Goal: Information Seeking & Learning: Learn about a topic

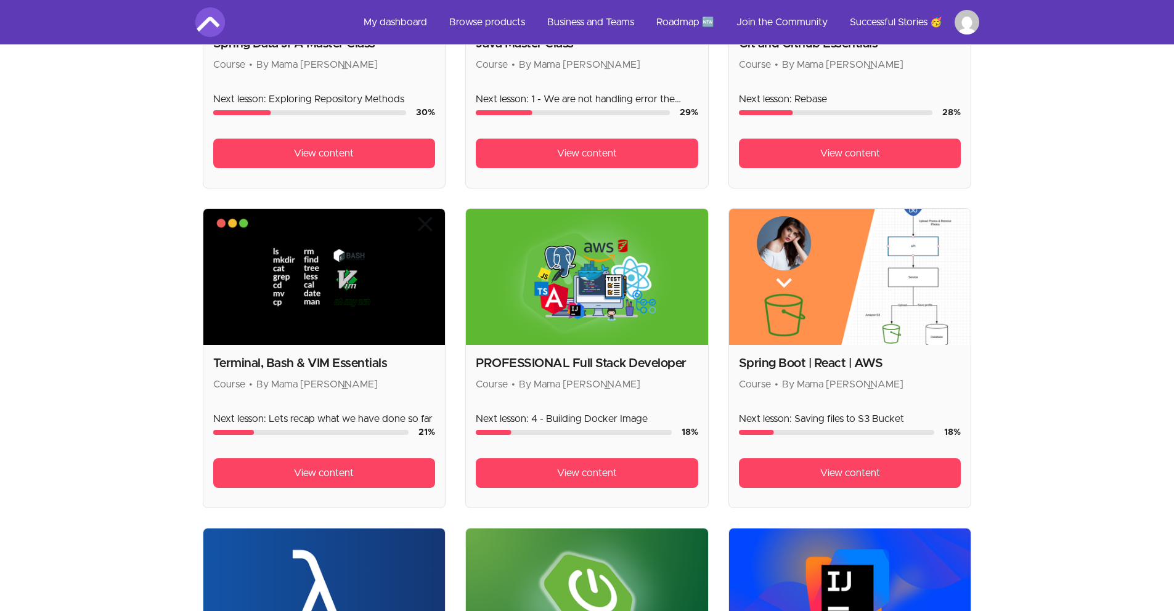
scroll to position [940, 0]
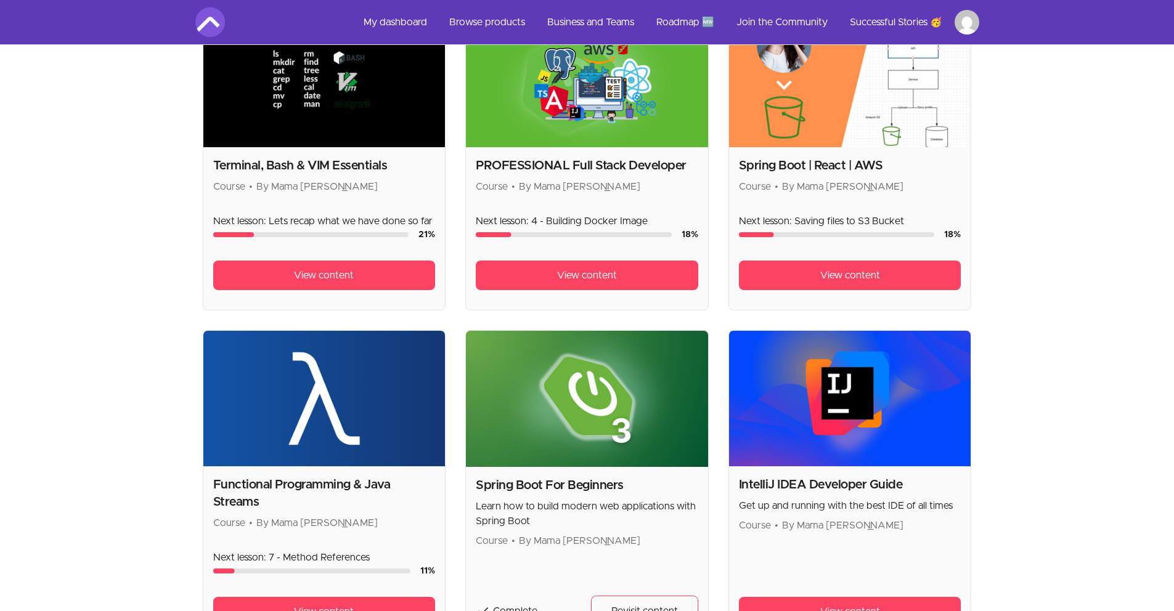
click at [614, 114] on img at bounding box center [587, 79] width 242 height 136
click at [598, 280] on span "View content" at bounding box center [587, 275] width 60 height 15
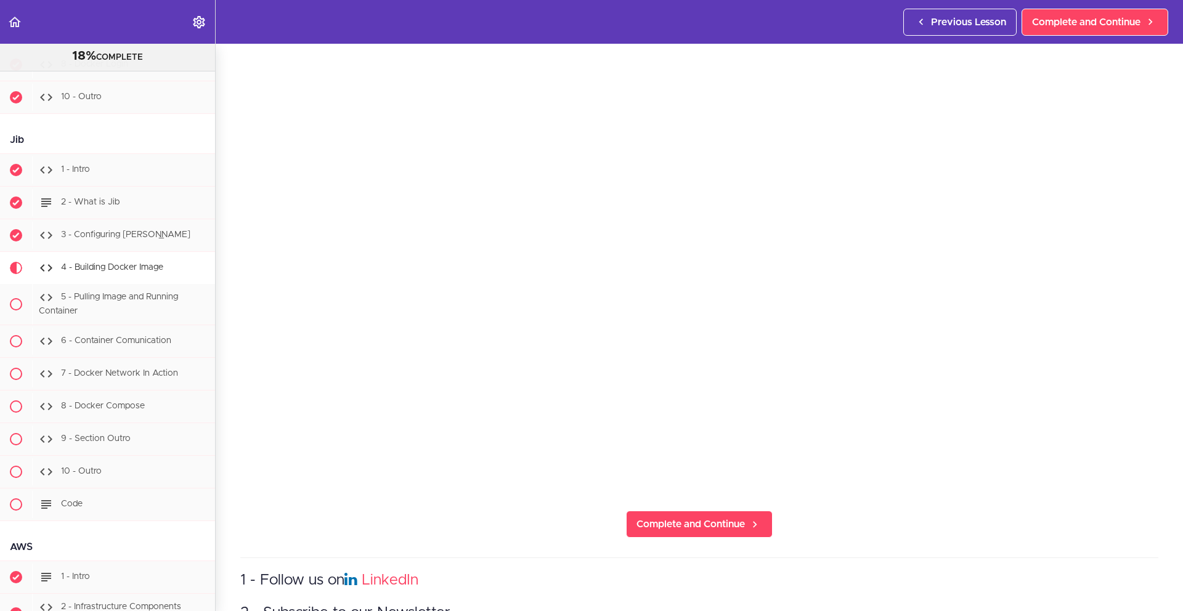
scroll to position [125, 0]
click at [1091, 23] on span "Complete and Continue" at bounding box center [1086, 22] width 108 height 15
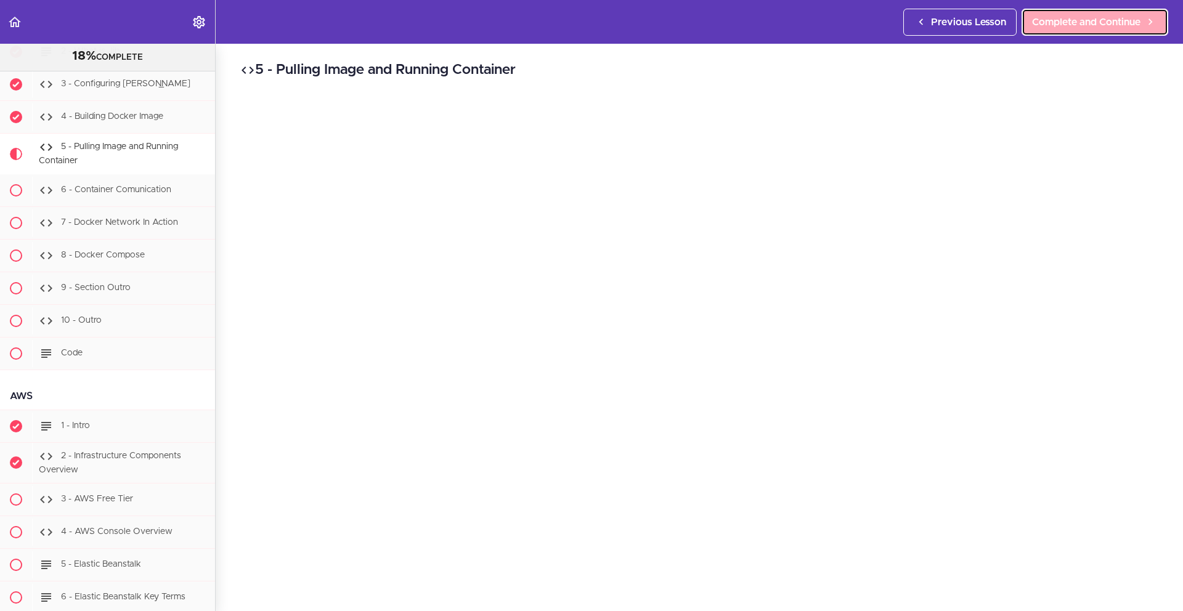
scroll to position [8934, 0]
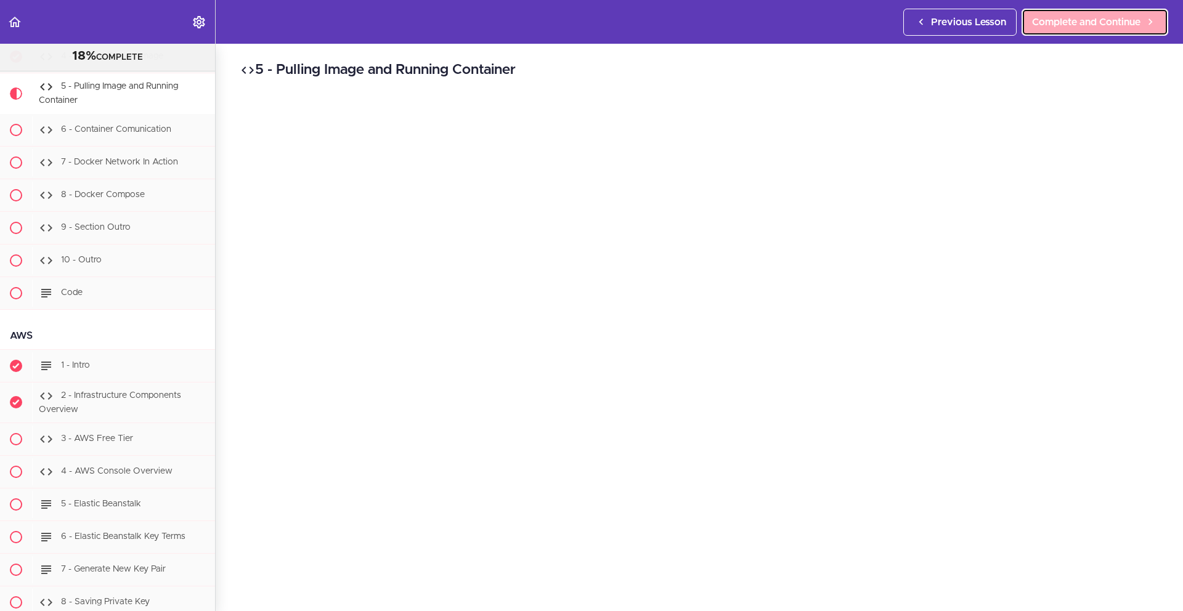
click at [1058, 24] on span "Complete and Continue" at bounding box center [1086, 22] width 108 height 15
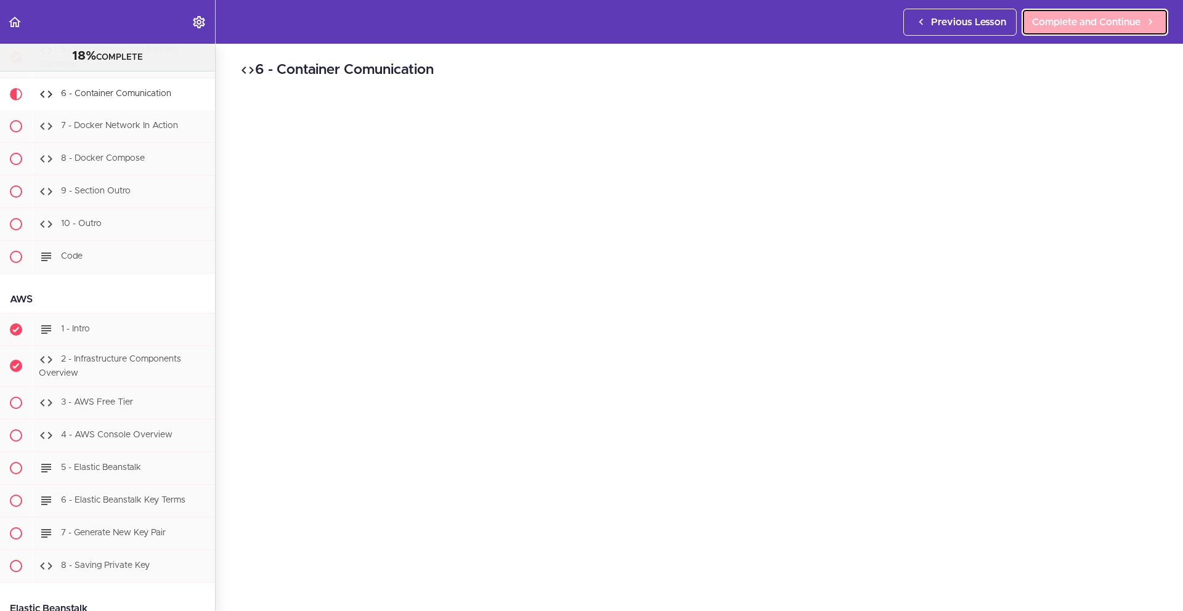
scroll to position [8975, 0]
click at [1096, 22] on span "Complete and Continue" at bounding box center [1086, 22] width 108 height 15
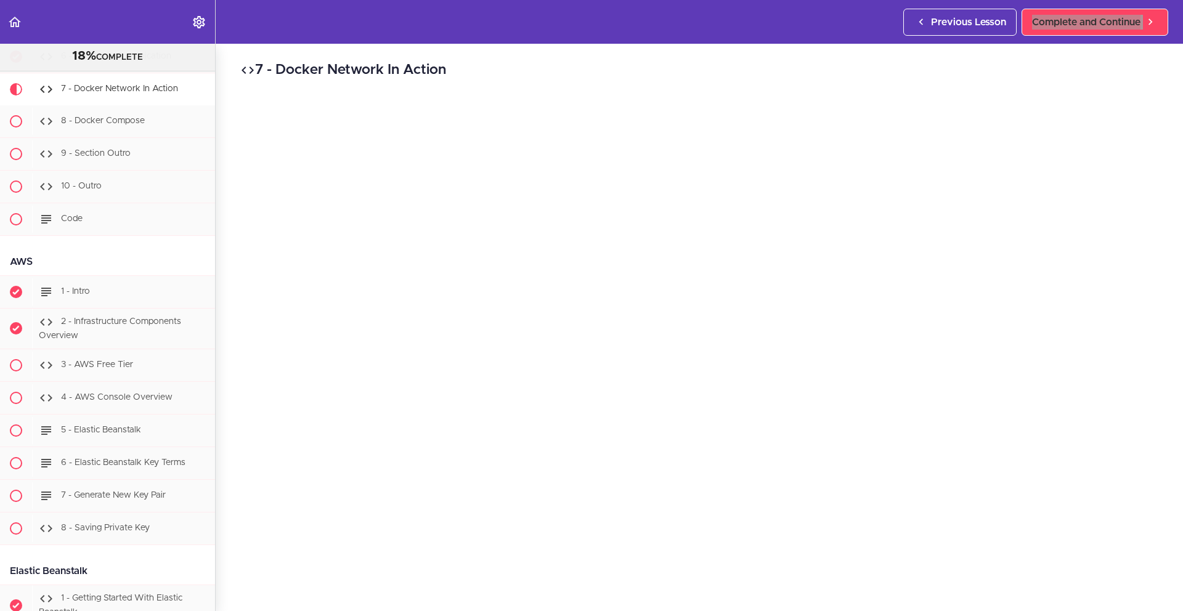
scroll to position [27, 0]
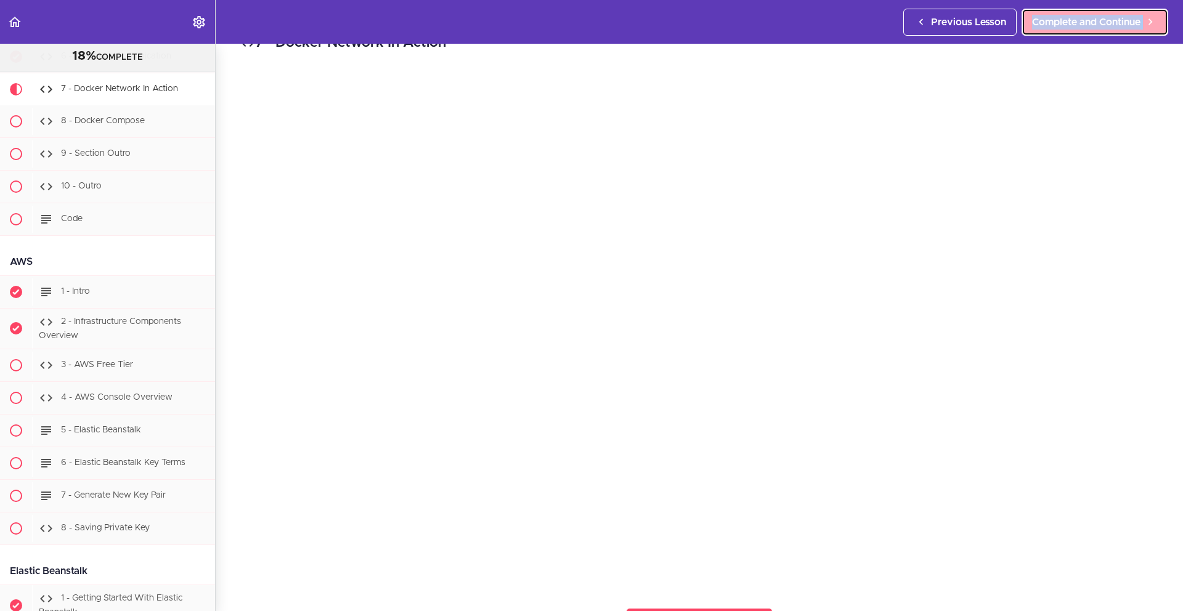
click at [1077, 25] on span "Complete and Continue" at bounding box center [1086, 22] width 108 height 15
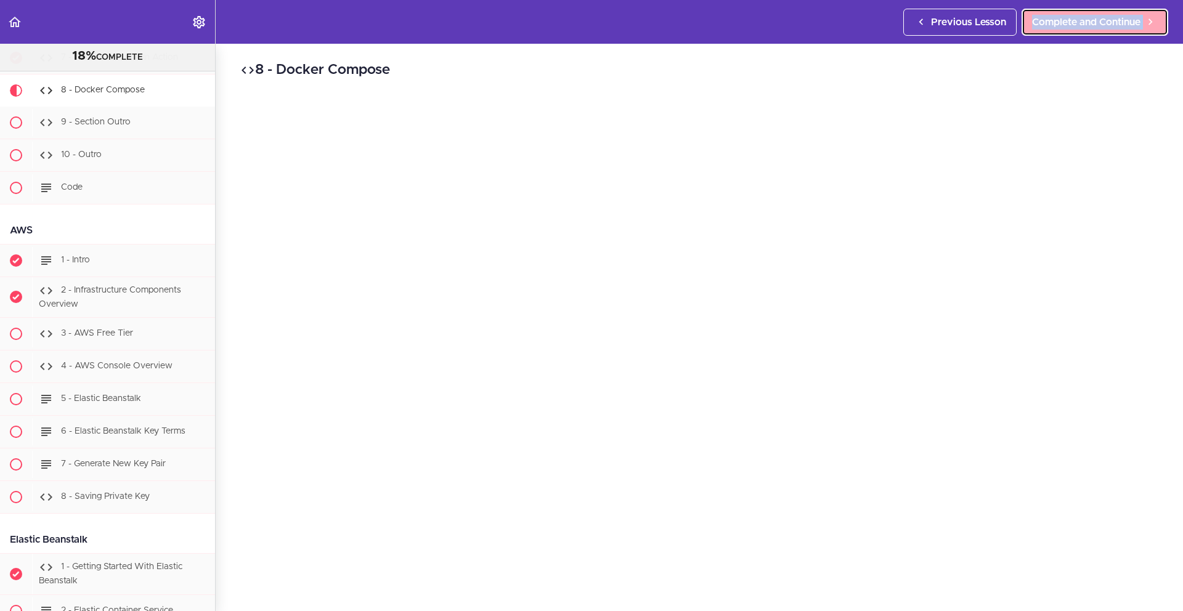
scroll to position [9040, 0]
click at [1072, 31] on link "Complete and Continue" at bounding box center [1095, 22] width 147 height 27
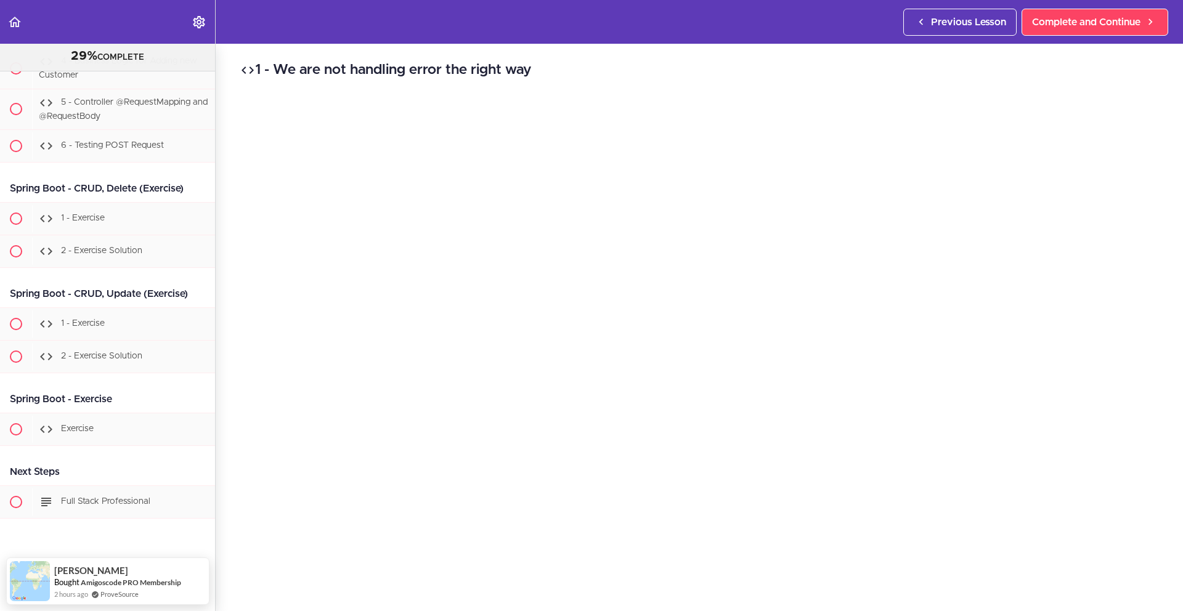
scroll to position [2, 0]
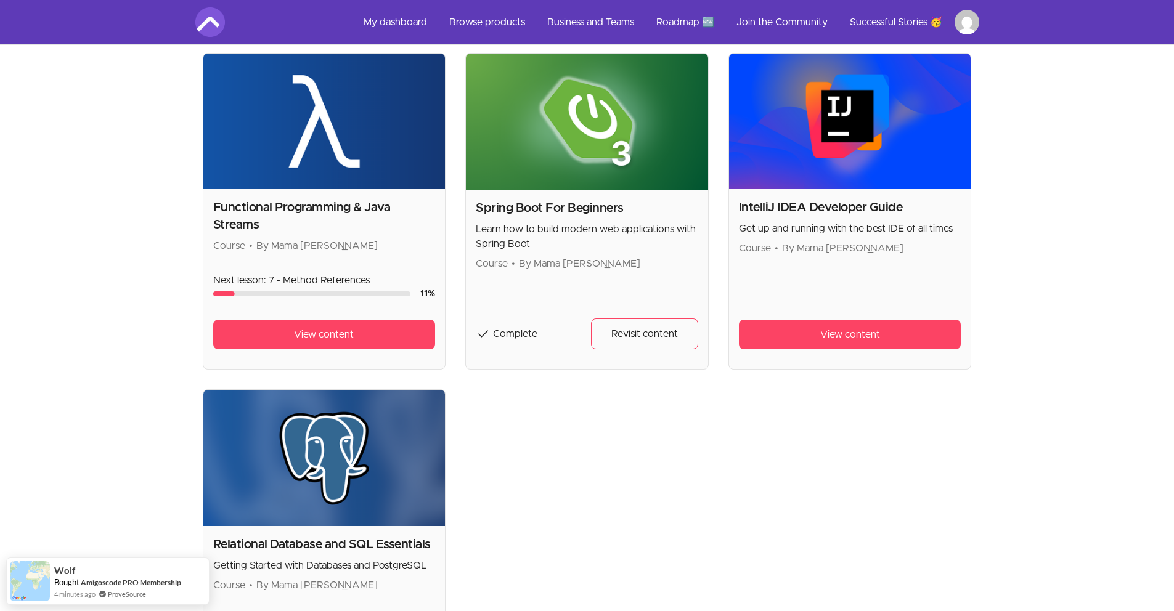
scroll to position [1219, 0]
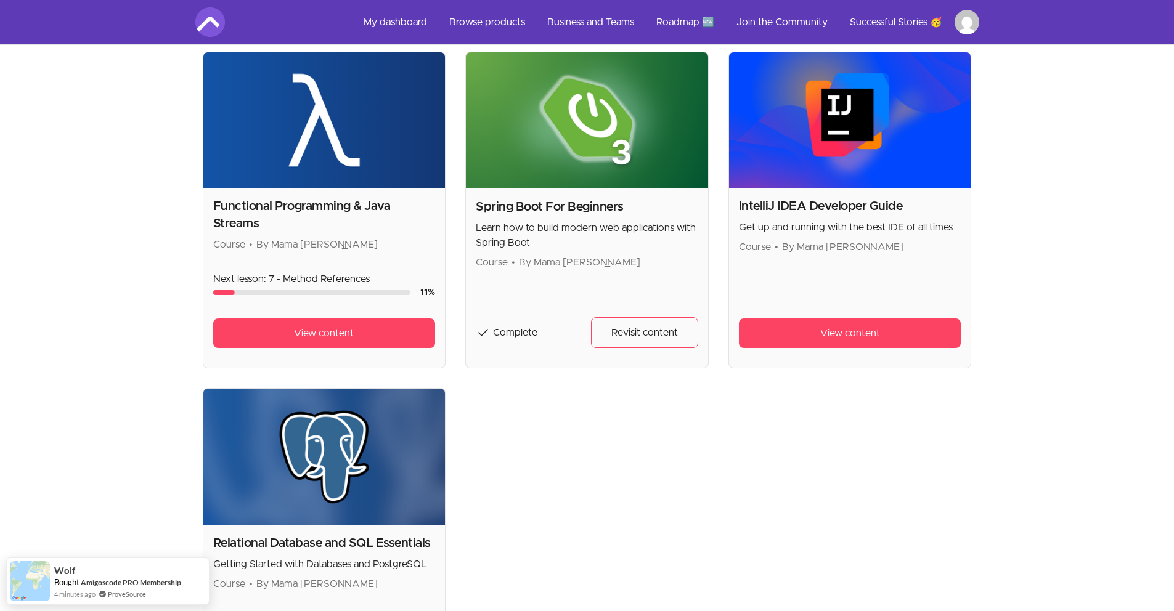
click at [605, 202] on h2 "Spring Boot For Beginners" at bounding box center [587, 206] width 222 height 17
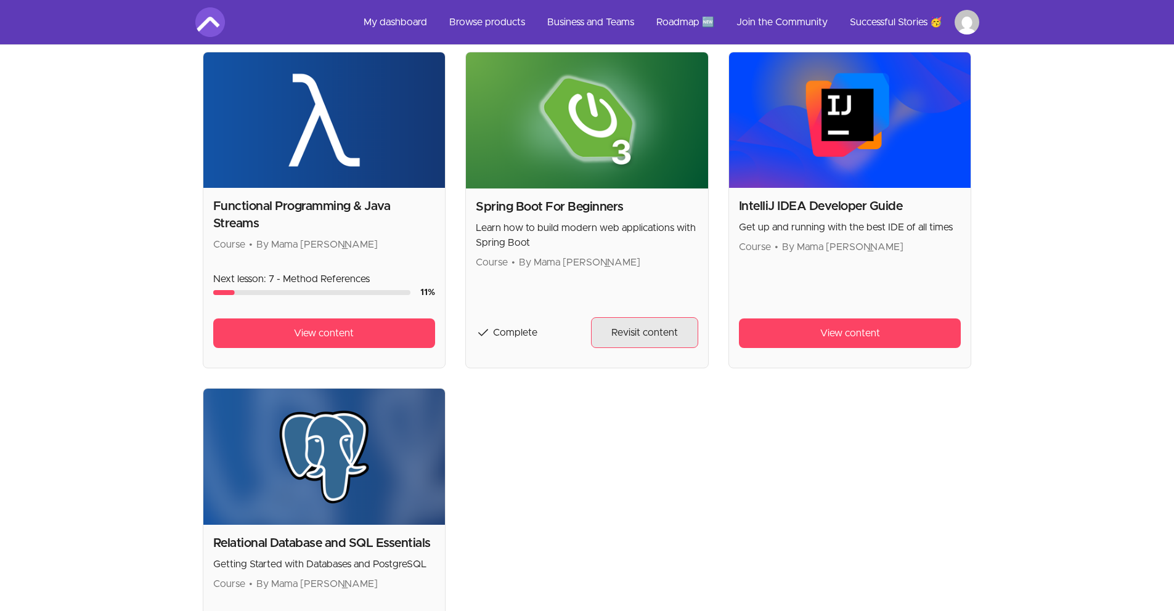
click at [632, 328] on span "Revisit content" at bounding box center [644, 332] width 67 height 15
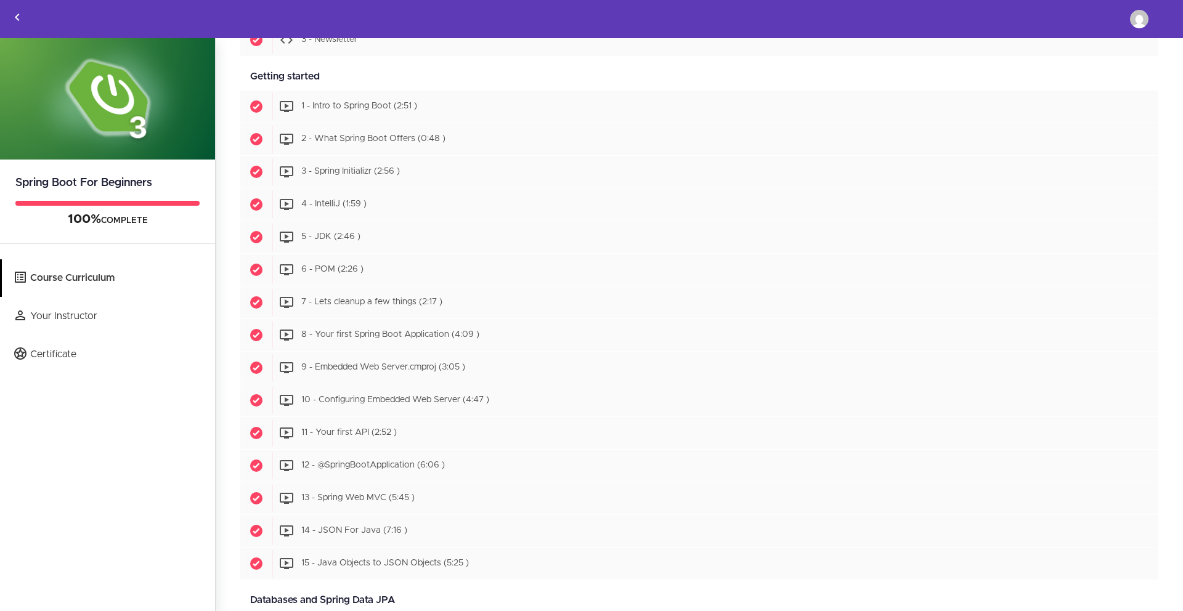
scroll to position [224, 0]
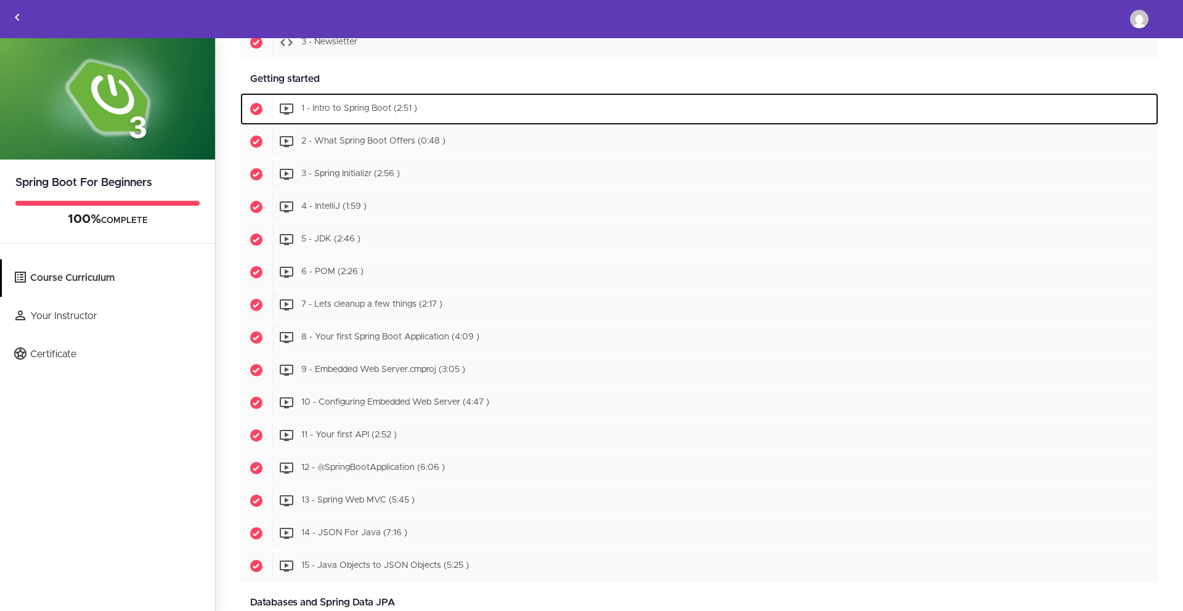
click at [434, 112] on div "Start 1 - Intro to Spring Boot (2:51 )" at bounding box center [715, 109] width 886 height 27
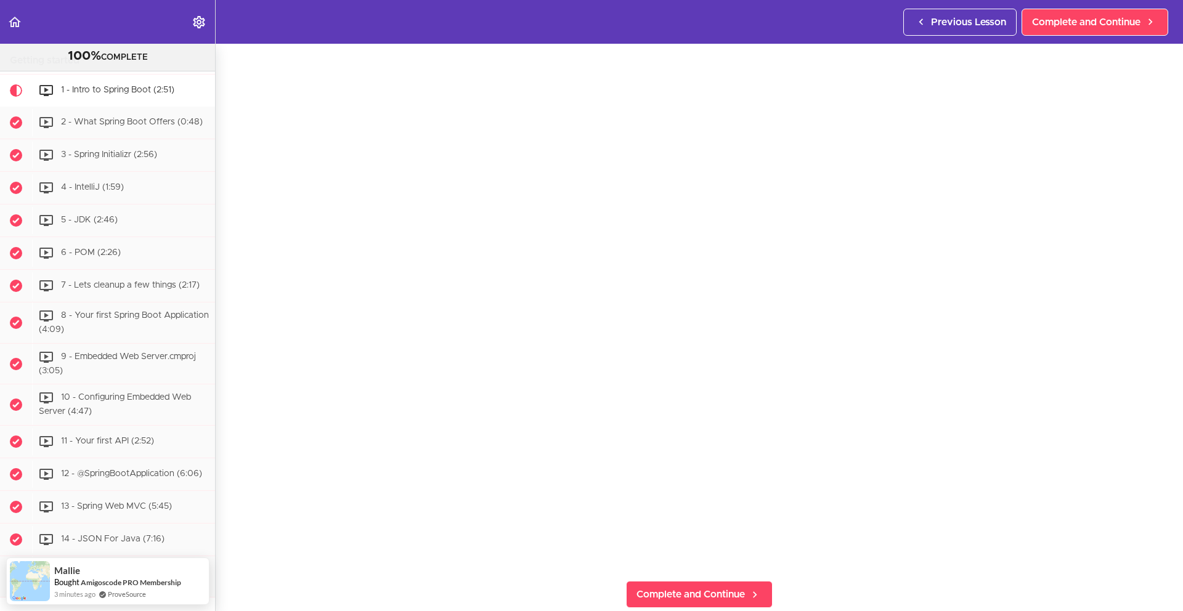
scroll to position [69, 0]
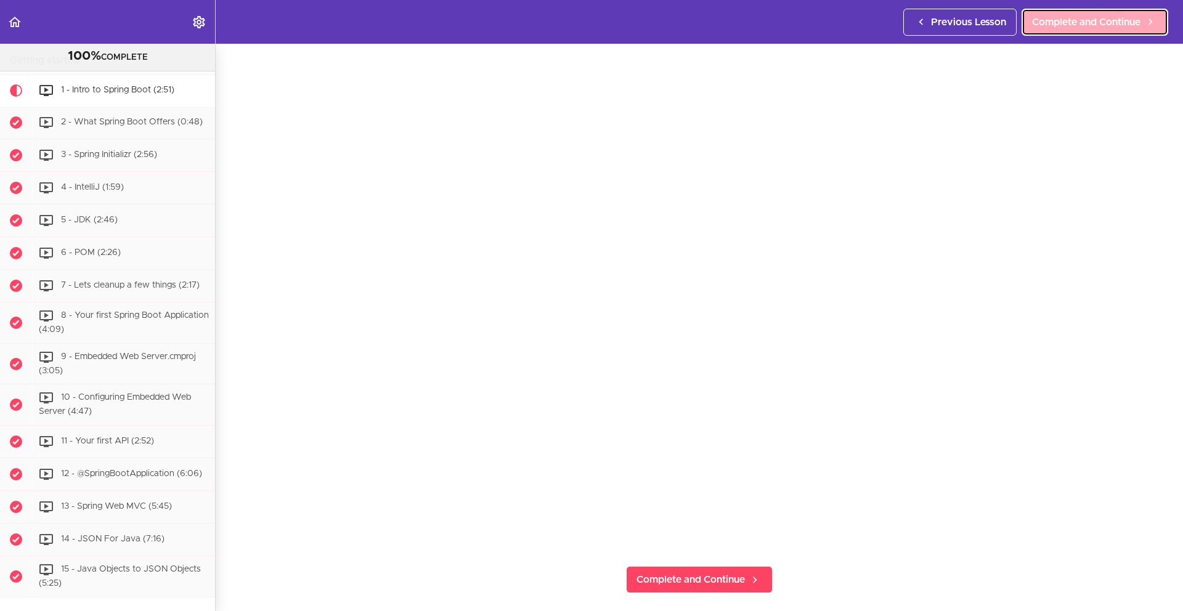
click at [1090, 20] on span "Complete and Continue" at bounding box center [1086, 22] width 108 height 15
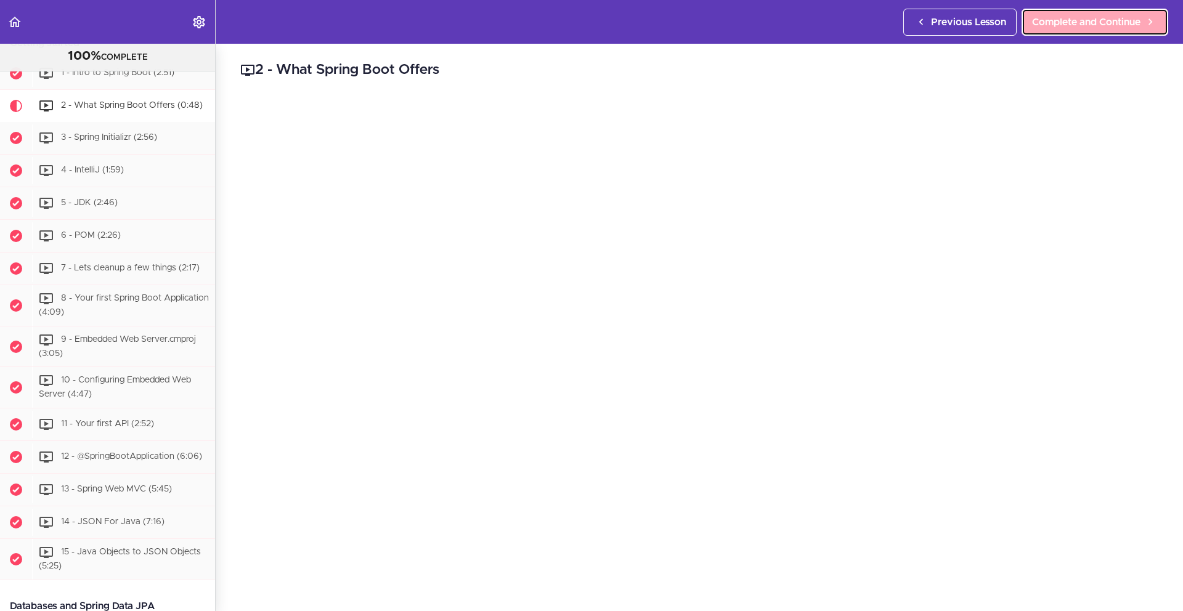
click at [1083, 27] on span "Complete and Continue" at bounding box center [1086, 22] width 108 height 15
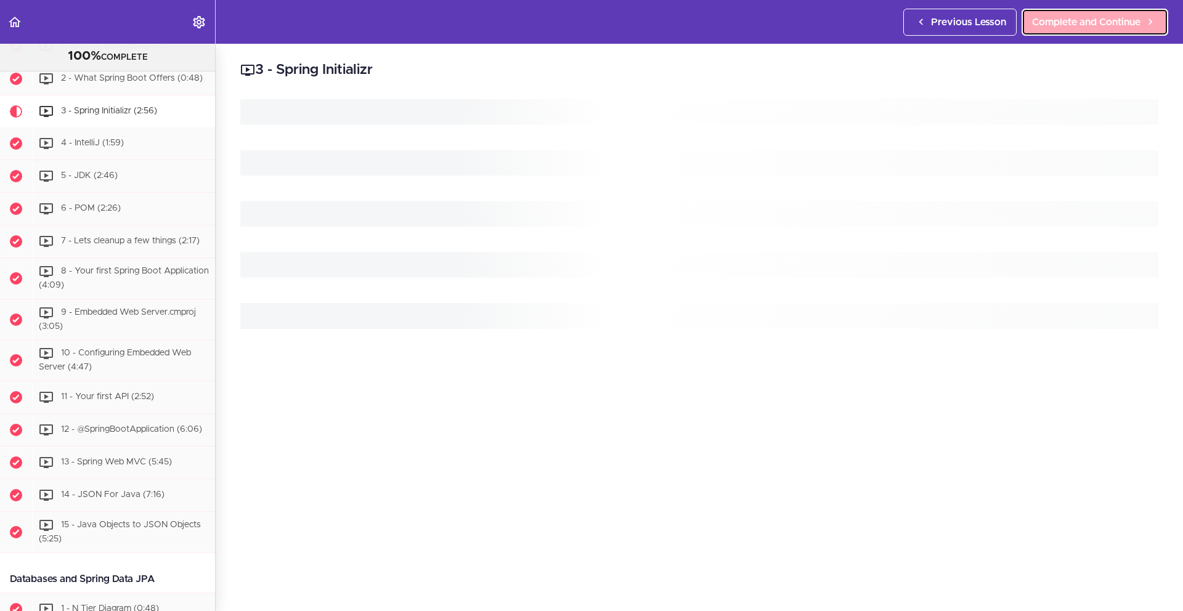
scroll to position [278, 0]
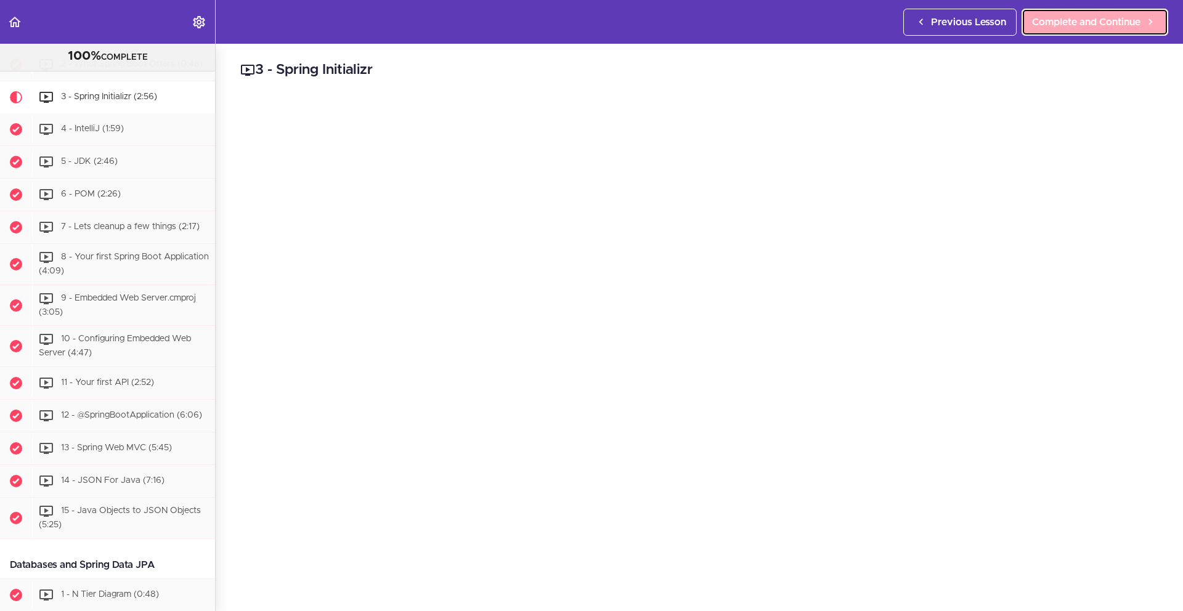
click at [1072, 32] on link "Complete and Continue" at bounding box center [1095, 22] width 147 height 27
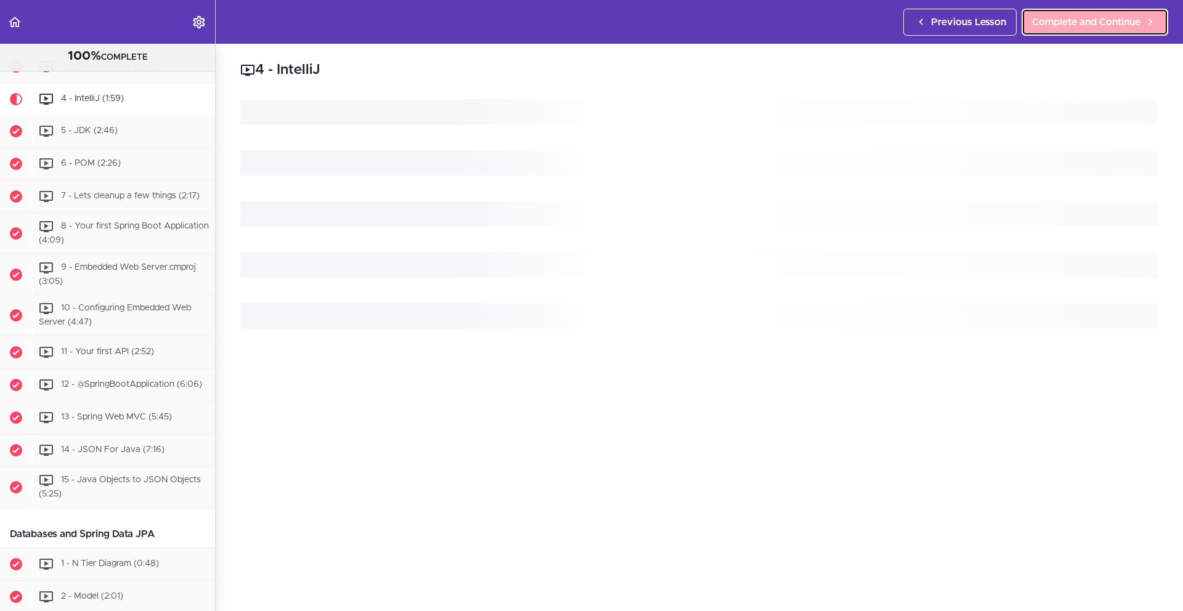
scroll to position [311, 0]
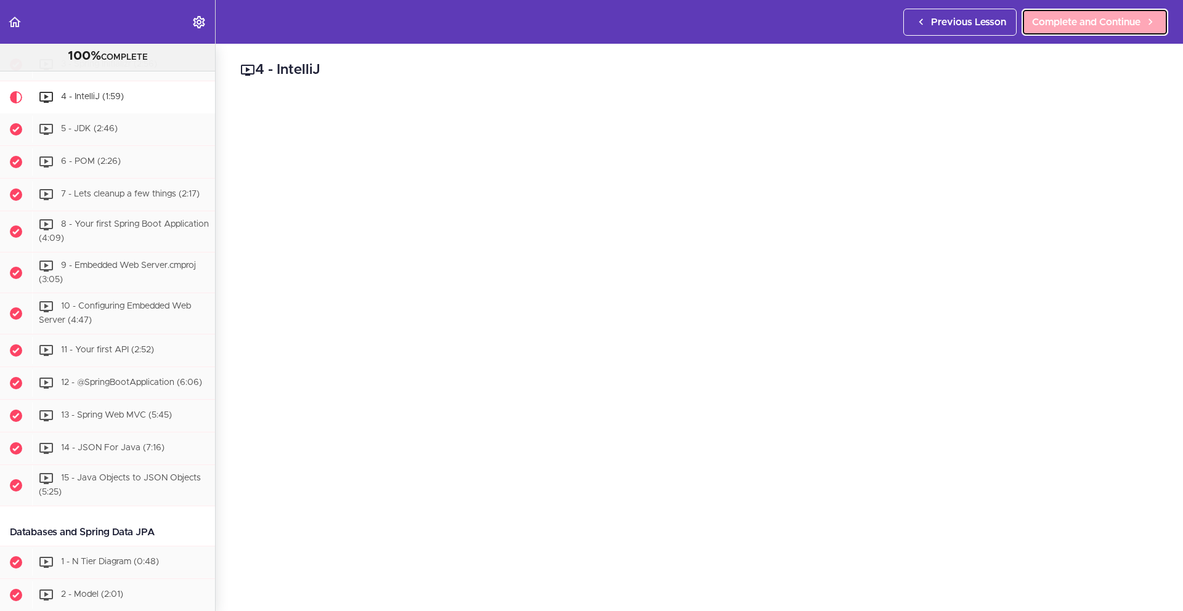
click at [1067, 19] on span "Complete and Continue" at bounding box center [1086, 22] width 108 height 15
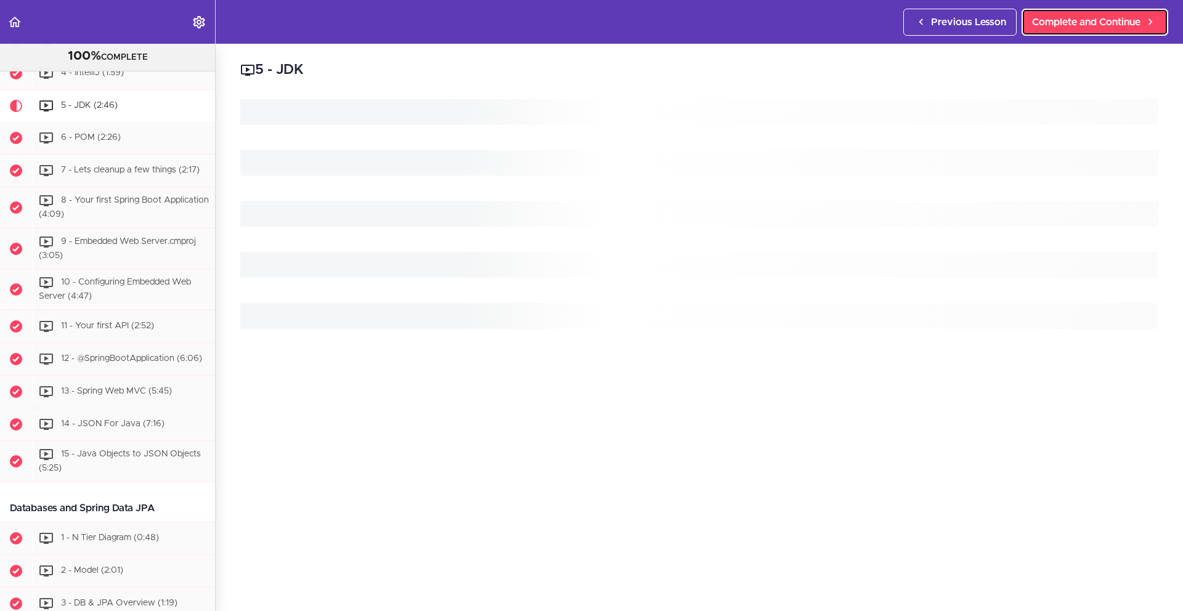
scroll to position [343, 0]
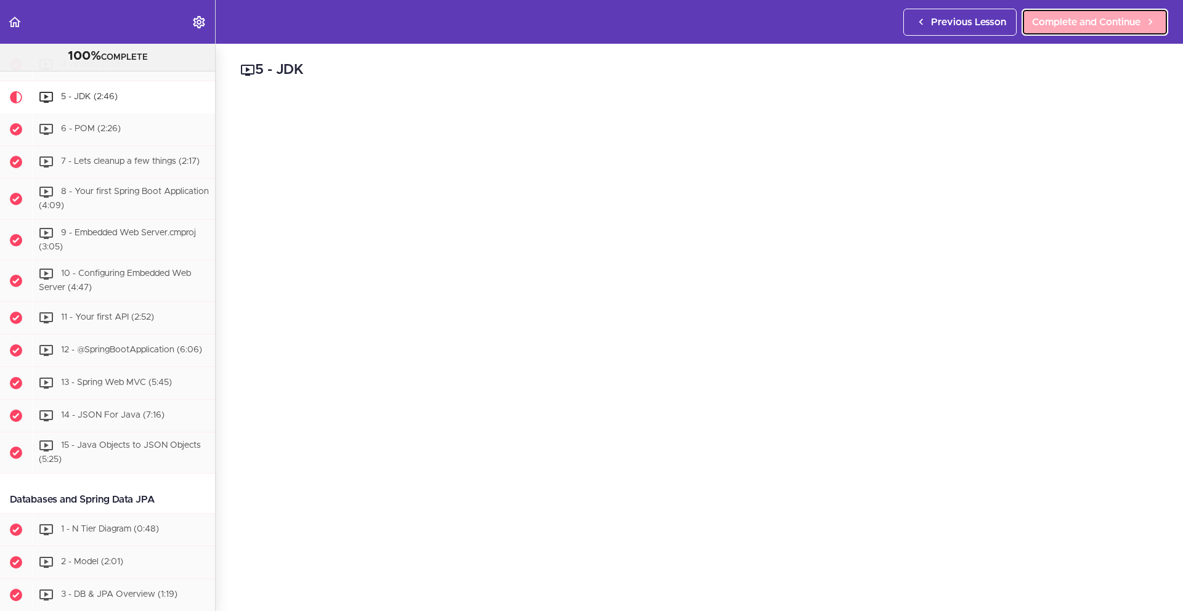
click at [1097, 23] on span "Complete and Continue" at bounding box center [1086, 22] width 108 height 15
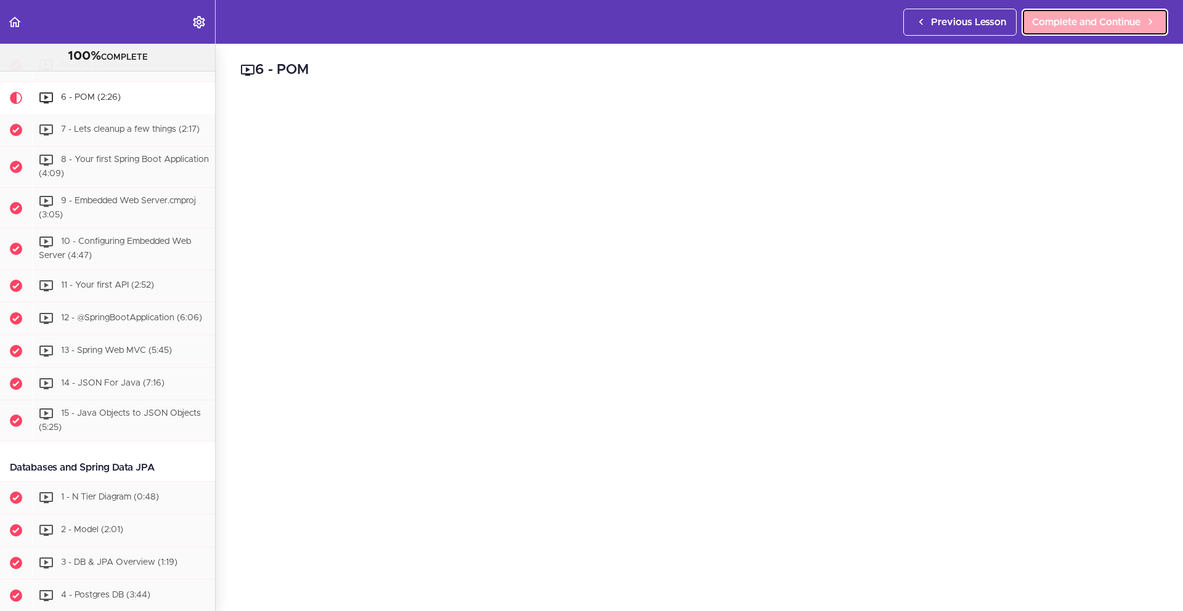
scroll to position [376, 0]
click at [1104, 25] on span "Complete and Continue" at bounding box center [1086, 22] width 108 height 15
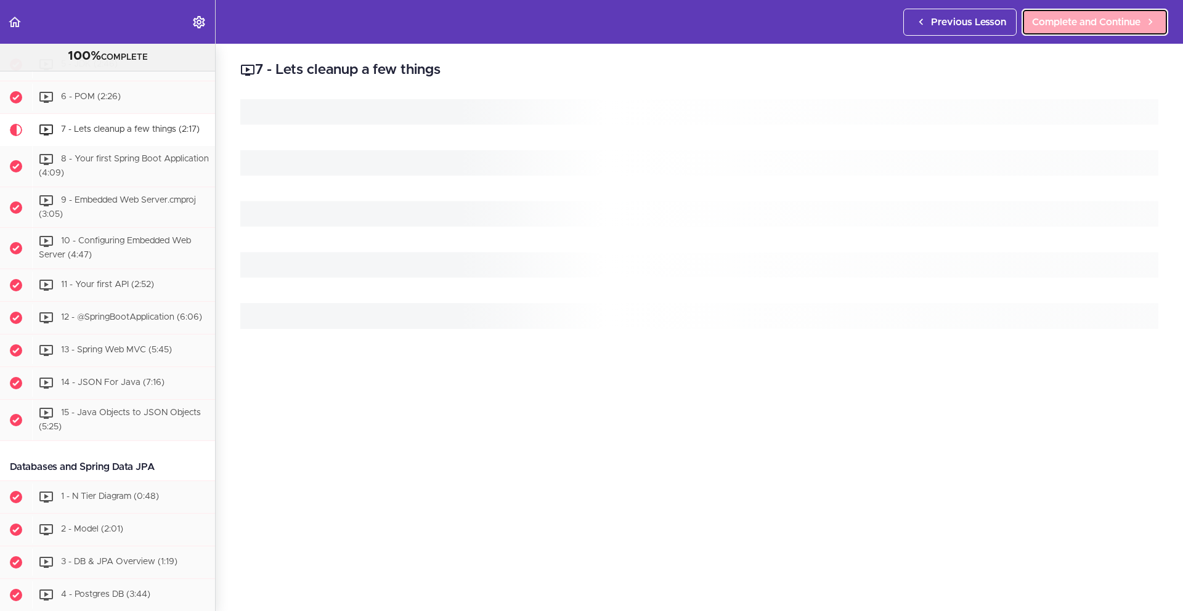
scroll to position [409, 0]
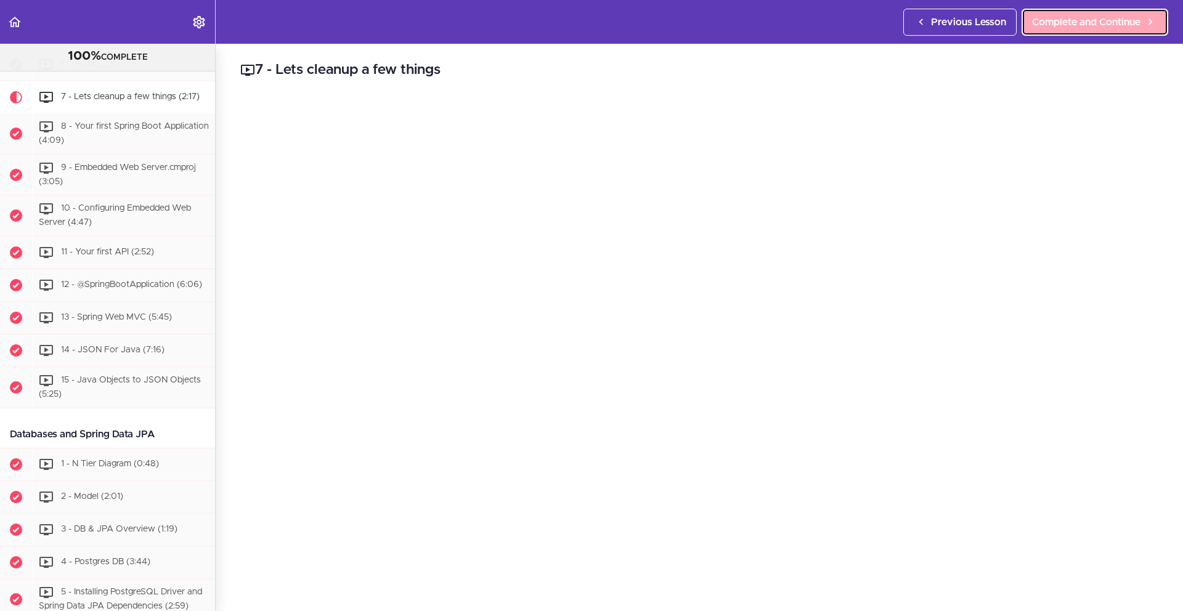
click at [1054, 28] on span "Complete and Continue" at bounding box center [1086, 22] width 108 height 15
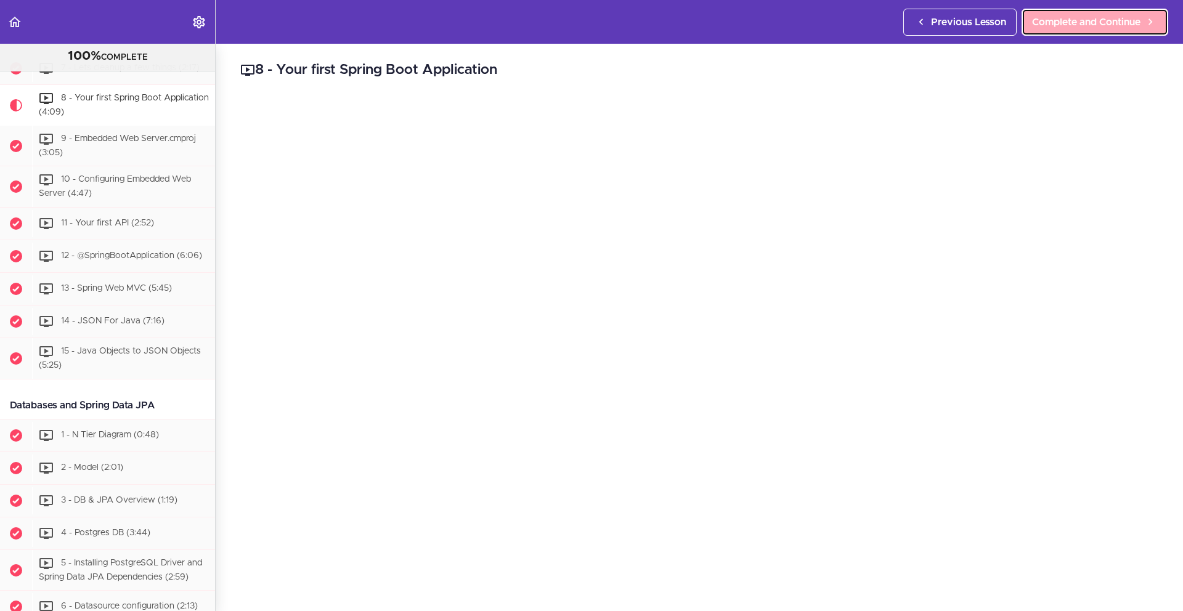
scroll to position [441, 0]
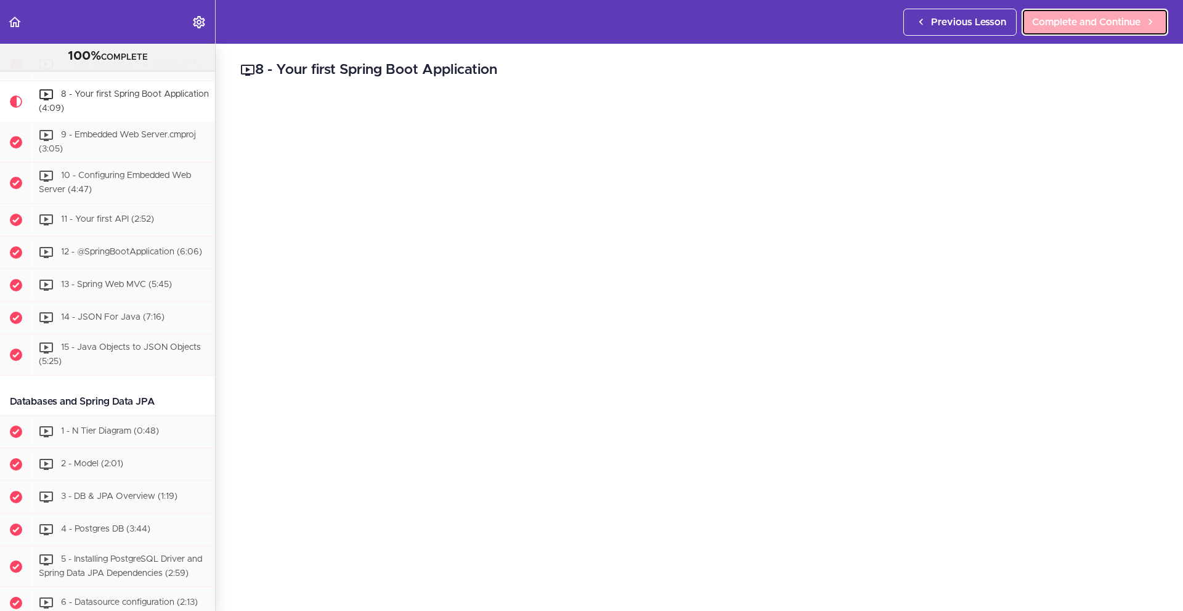
click at [1087, 22] on span "Complete and Continue" at bounding box center [1086, 22] width 108 height 15
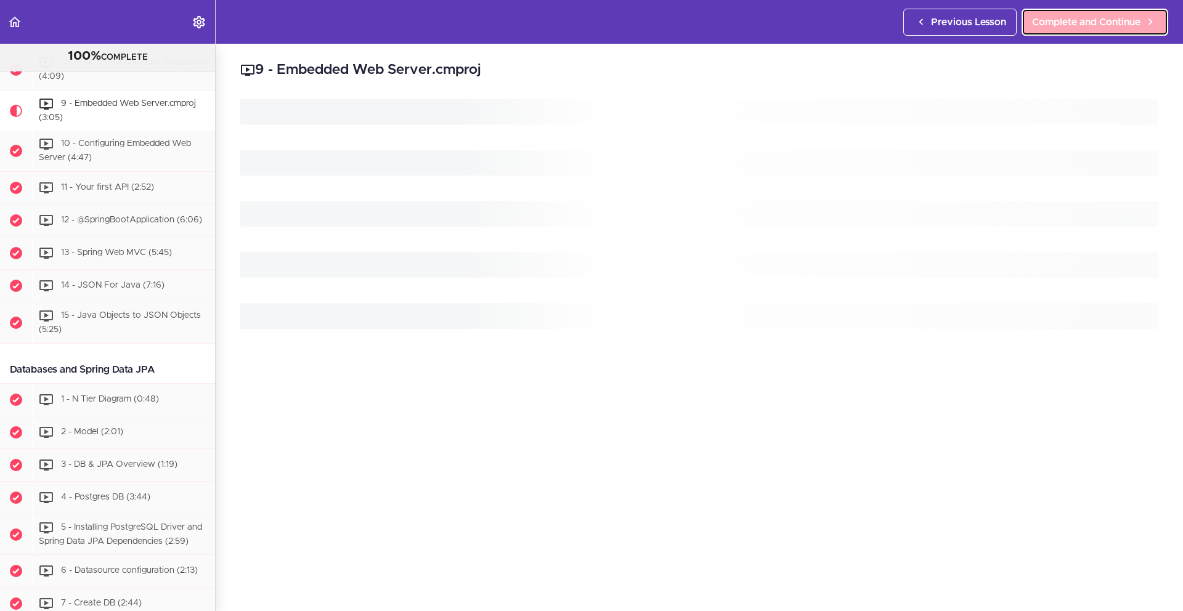
scroll to position [482, 0]
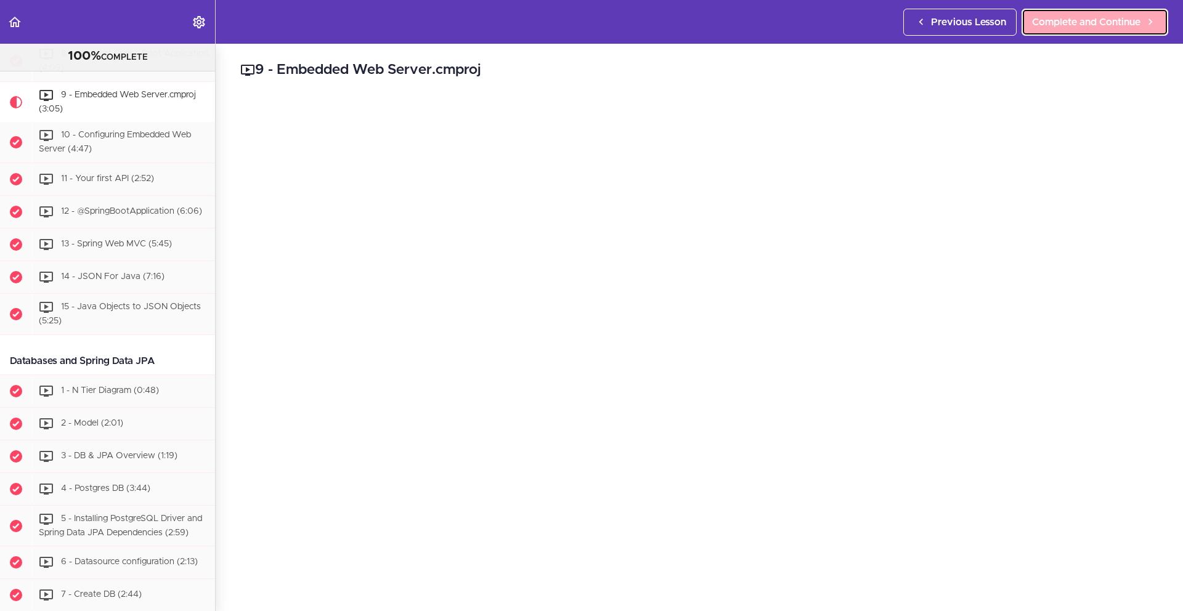
click at [1097, 27] on span "Complete and Continue" at bounding box center [1086, 22] width 108 height 15
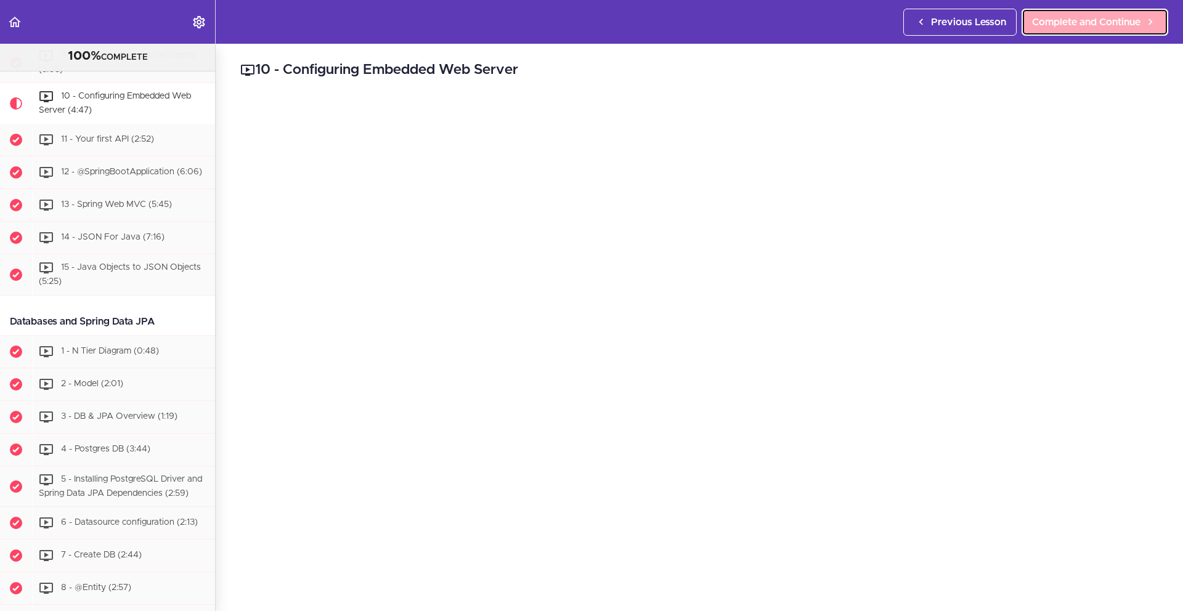
scroll to position [523, 0]
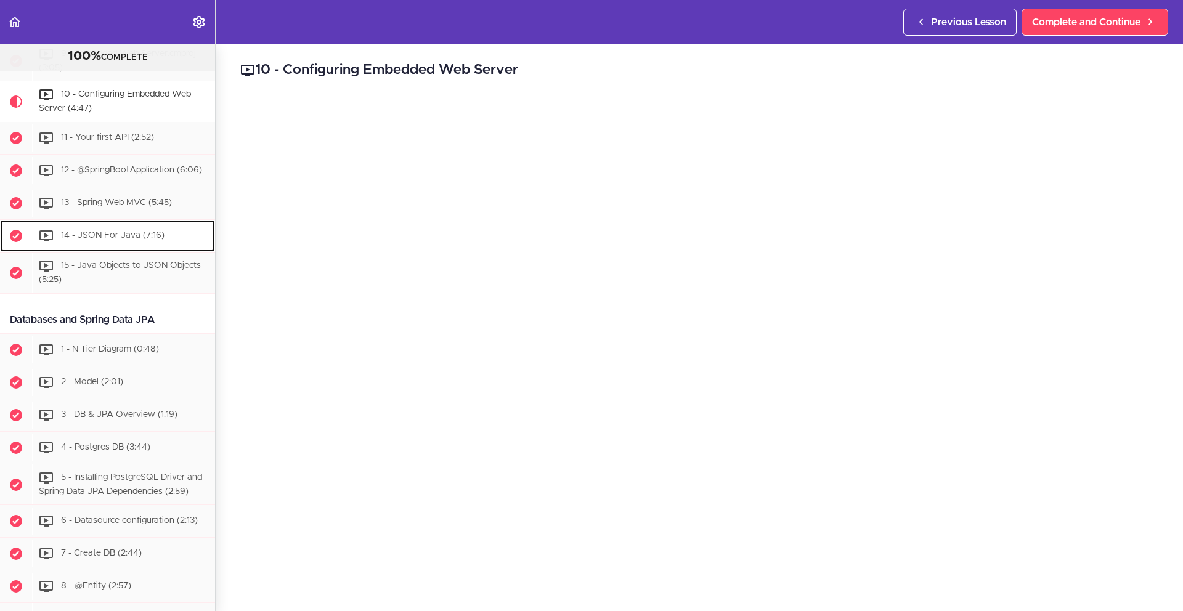
click at [131, 240] on span "14 - JSON For Java (7:16)" at bounding box center [113, 235] width 104 height 9
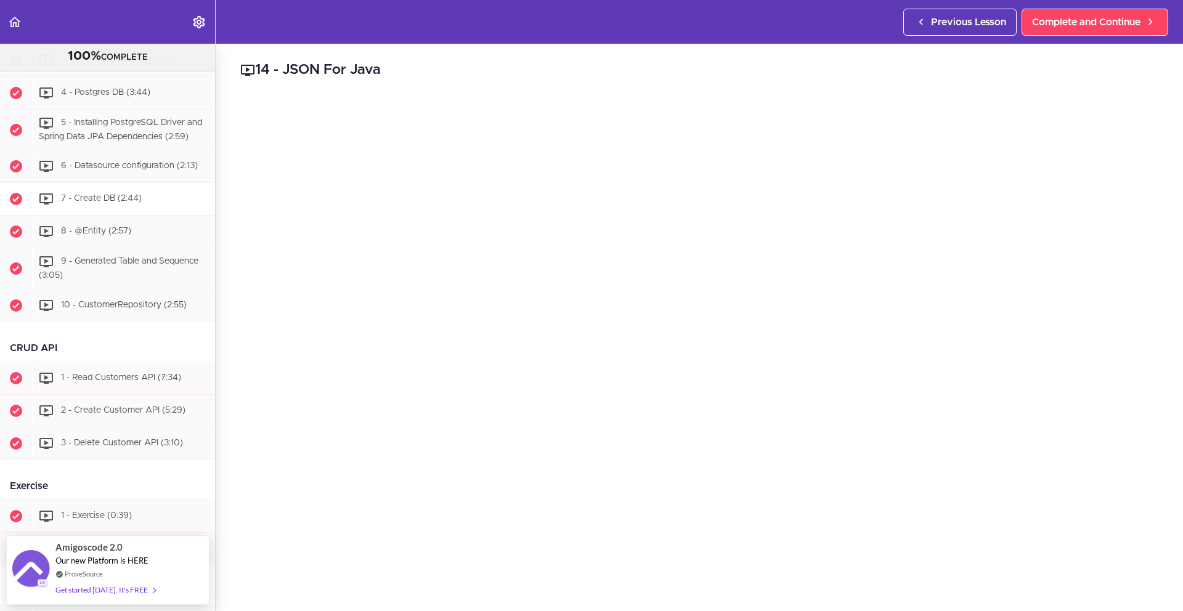
scroll to position [865, 0]
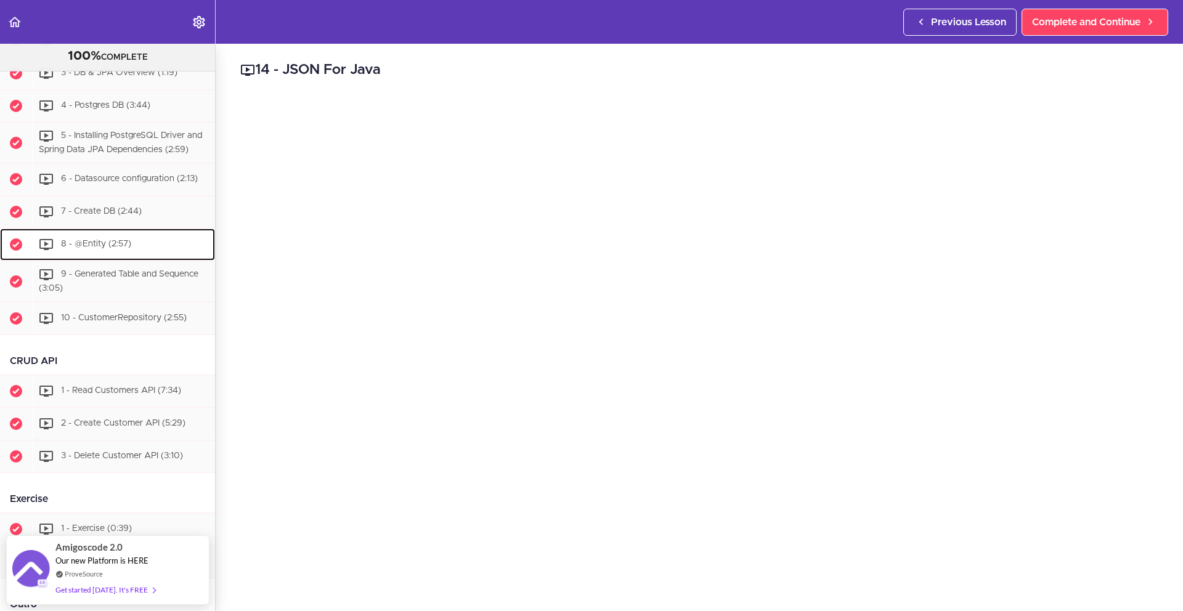
click at [147, 258] on div "8 - @Entity (2:57)" at bounding box center [123, 244] width 183 height 27
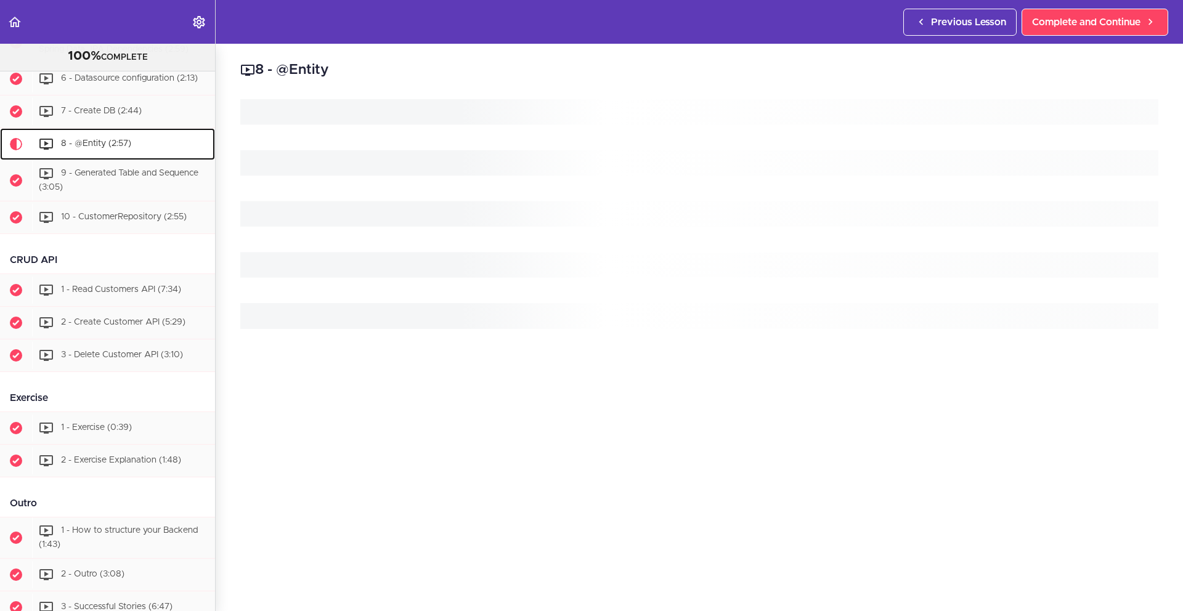
scroll to position [1035, 0]
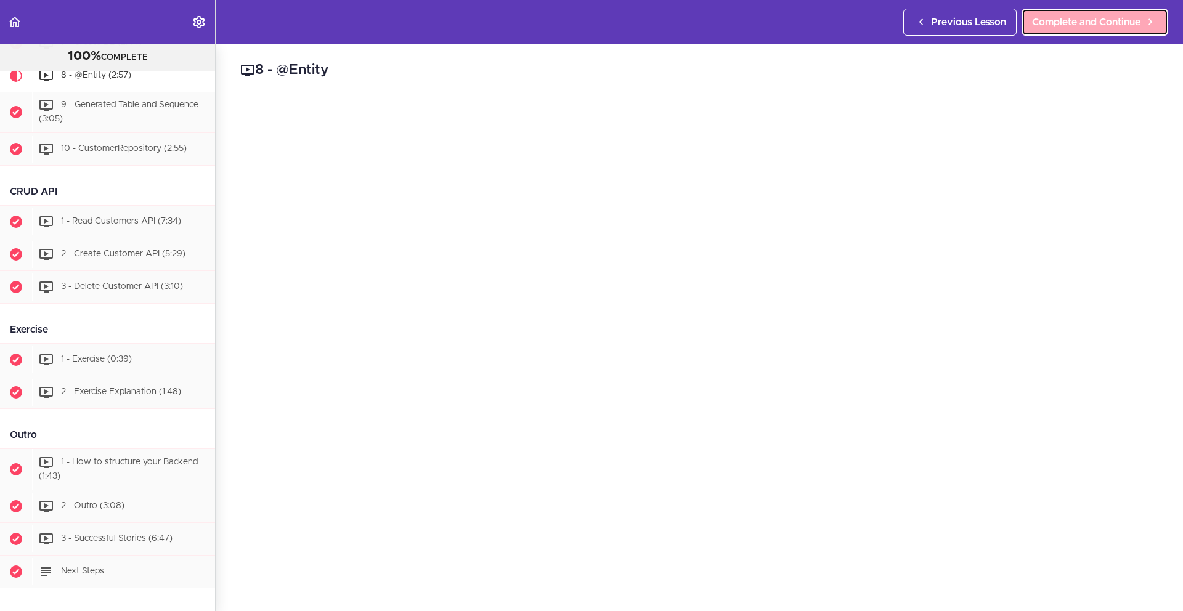
click at [1078, 27] on span "Complete and Continue" at bounding box center [1086, 22] width 108 height 15
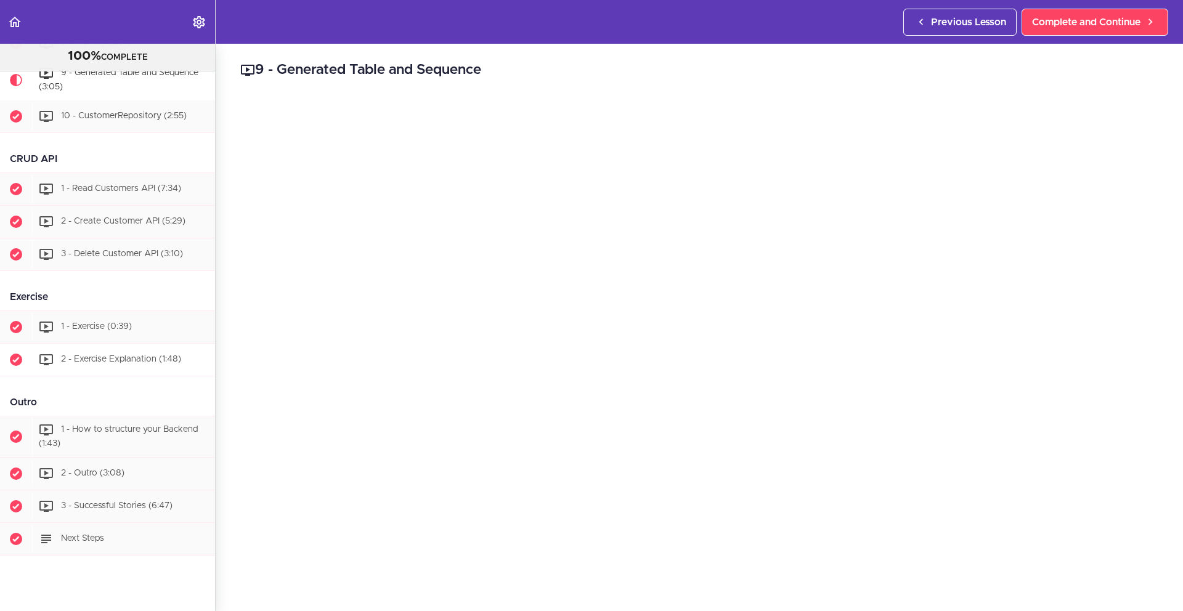
scroll to position [1144, 0]
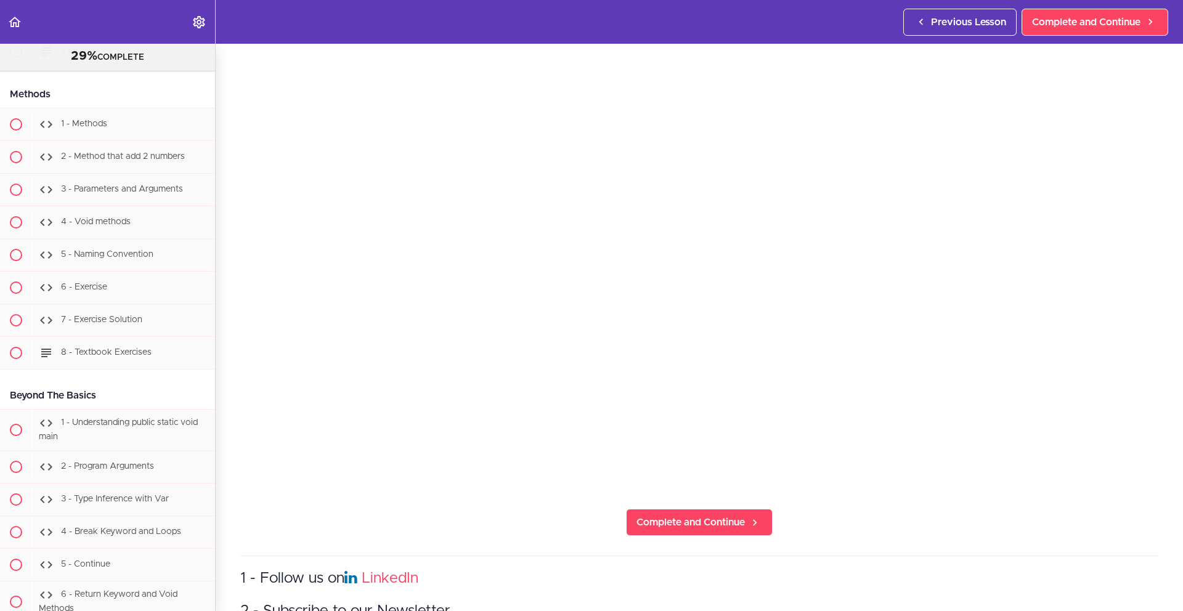
scroll to position [150, 0]
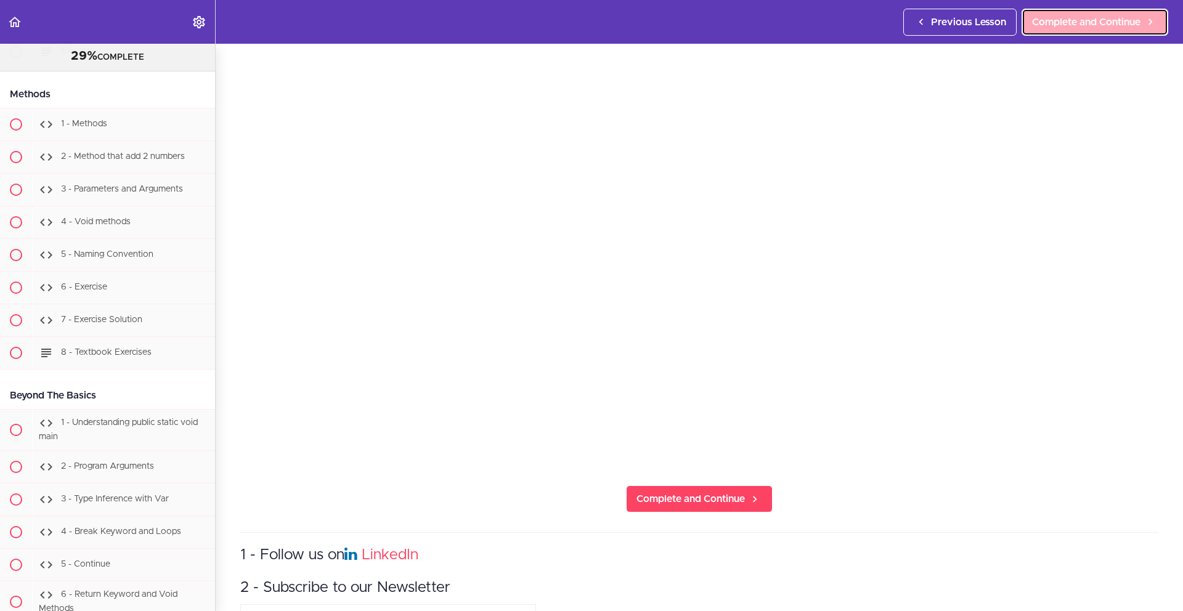
click at [1095, 17] on span "Complete and Continue" at bounding box center [1086, 22] width 108 height 15
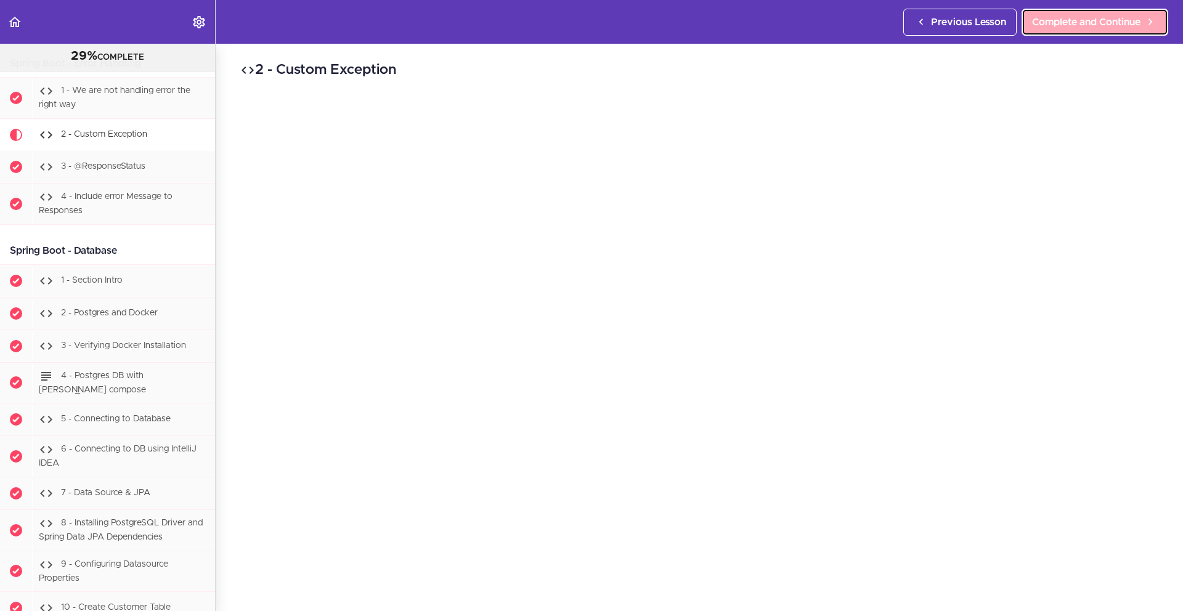
scroll to position [13335, 0]
